Goal: Find specific page/section: Find specific page/section

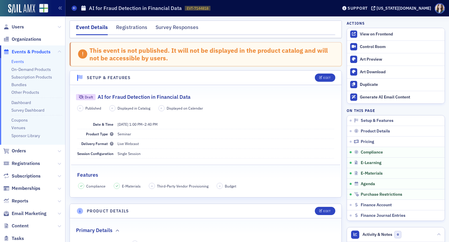
scroll to position [790, 0]
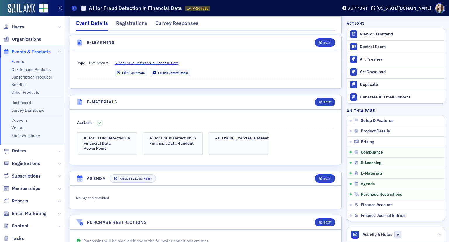
click at [25, 51] on span "Events & Products" at bounding box center [31, 52] width 39 height 6
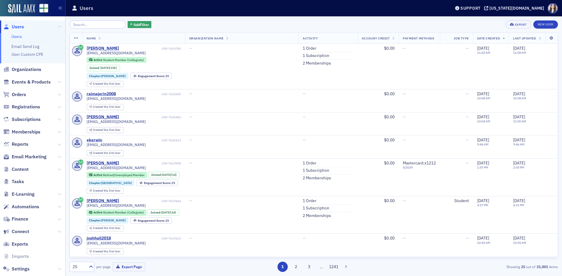
click at [197, 16] on div "Add Filter Export New User Name Organization Name Activity Account Credit Payme…" at bounding box center [314, 146] width 488 height 260
click at [449, 19] on div "Add Filter Export New User Name Organization Name Activity Account Credit Payme…" at bounding box center [314, 146] width 488 height 260
